Goal: Information Seeking & Learning: Learn about a topic

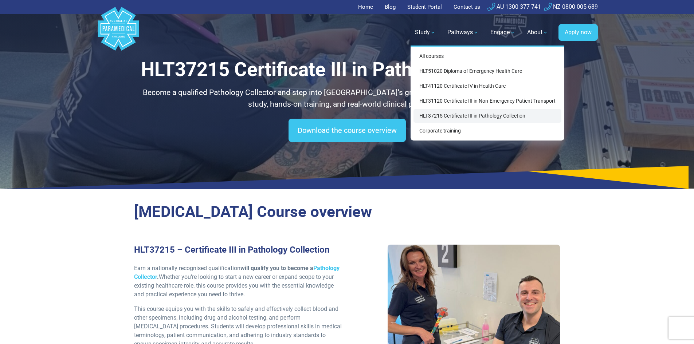
click at [450, 117] on link "HLT37215 Certificate III in Pathology Collection" at bounding box center [487, 115] width 148 height 13
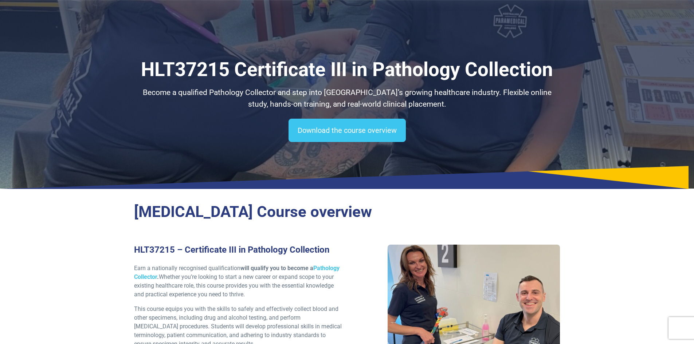
scroll to position [243, 0]
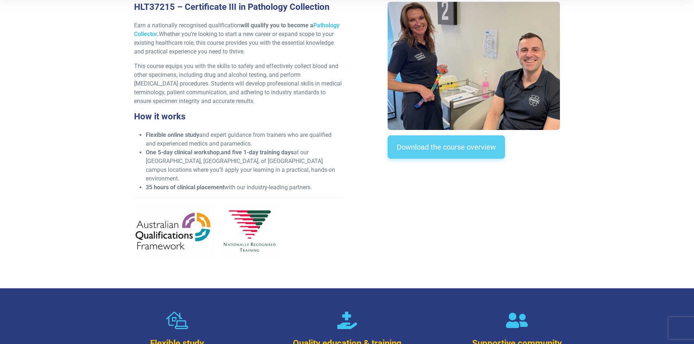
click at [455, 141] on link "Download the course overview" at bounding box center [445, 146] width 117 height 23
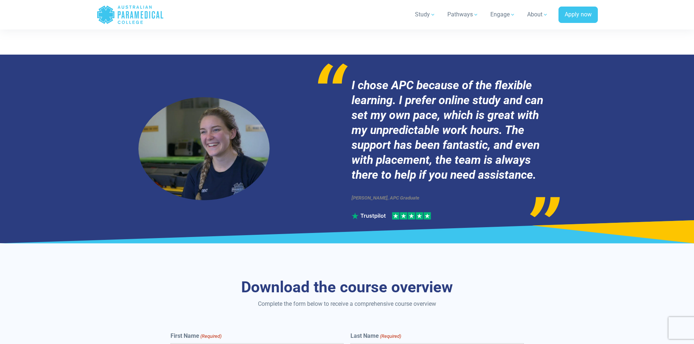
scroll to position [2185, 0]
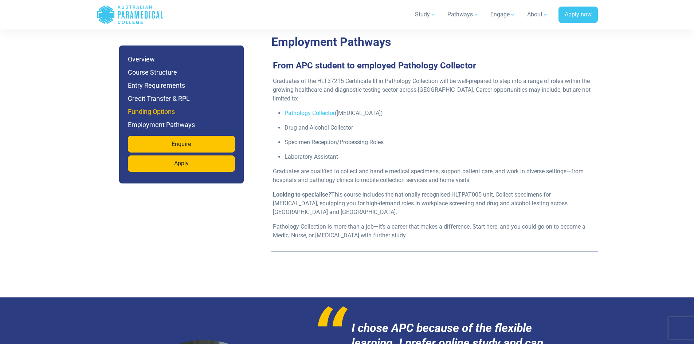
click at [165, 107] on h6 "Funding Options" at bounding box center [181, 112] width 107 height 10
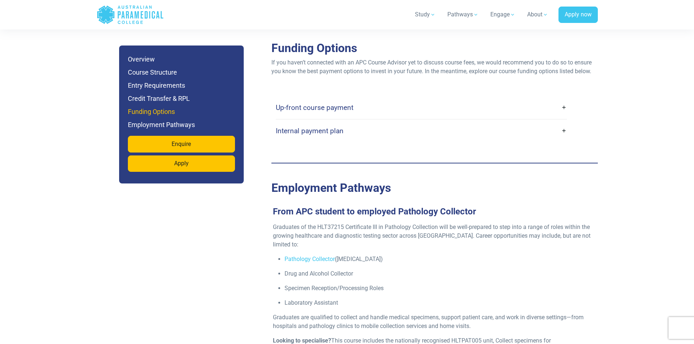
scroll to position [2035, 0]
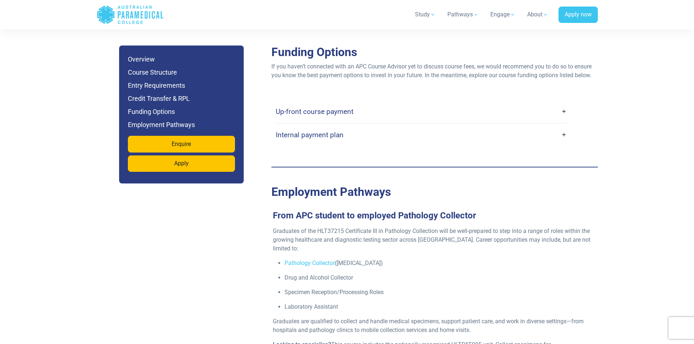
click at [566, 103] on link "Up-front course payment" at bounding box center [421, 111] width 291 height 17
click at [560, 103] on link "Up-front course payment" at bounding box center [421, 111] width 291 height 17
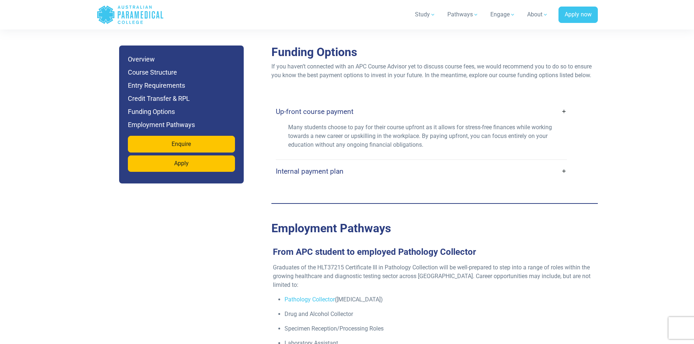
click at [566, 163] on link "Internal payment plan" at bounding box center [421, 171] width 291 height 17
click at [563, 163] on link "Internal payment plan" at bounding box center [421, 171] width 291 height 17
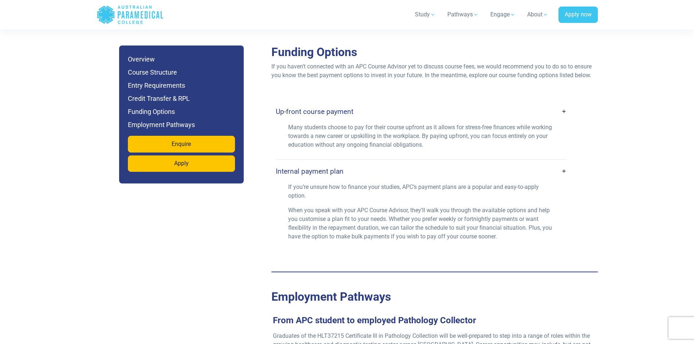
scroll to position [1793, 0]
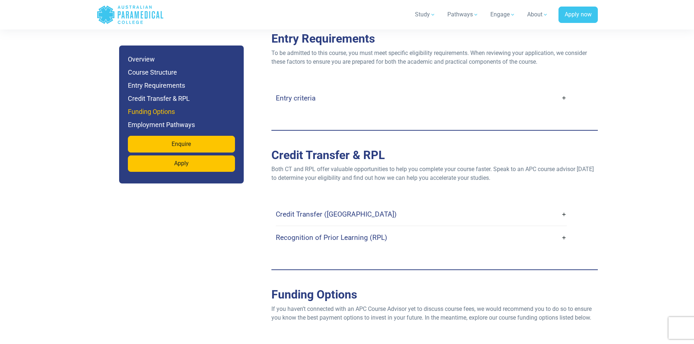
click at [147, 110] on h6 "Funding Options" at bounding box center [181, 112] width 107 height 10
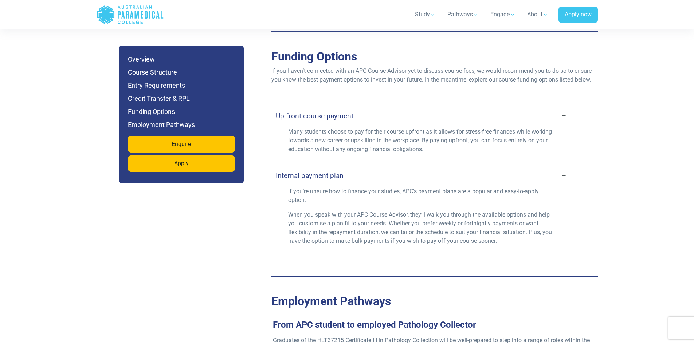
scroll to position [2035, 0]
